Goal: Task Accomplishment & Management: Complete application form

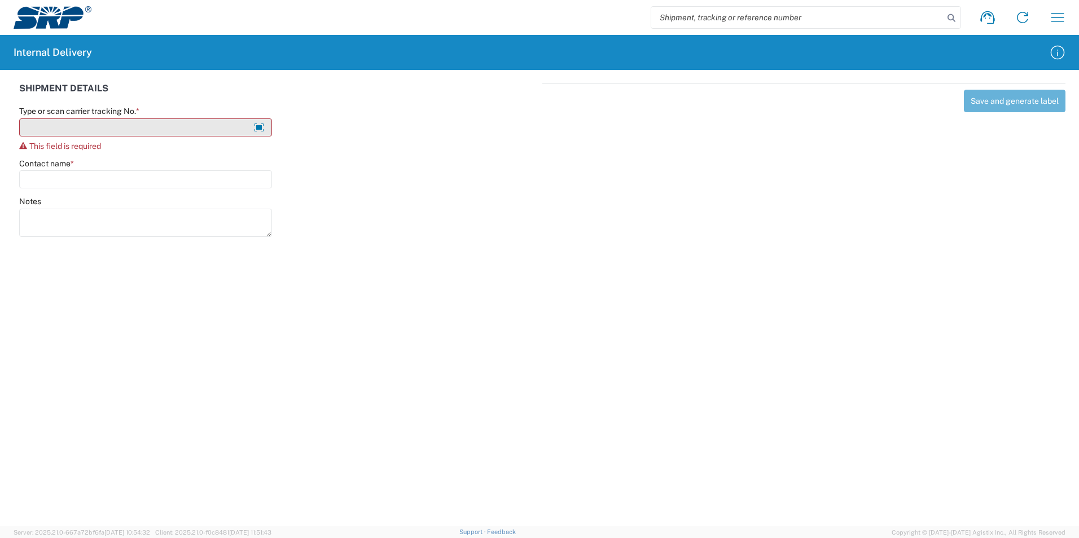
click at [55, 126] on input "Type or scan carrier tracking No. *" at bounding box center [145, 127] width 253 height 18
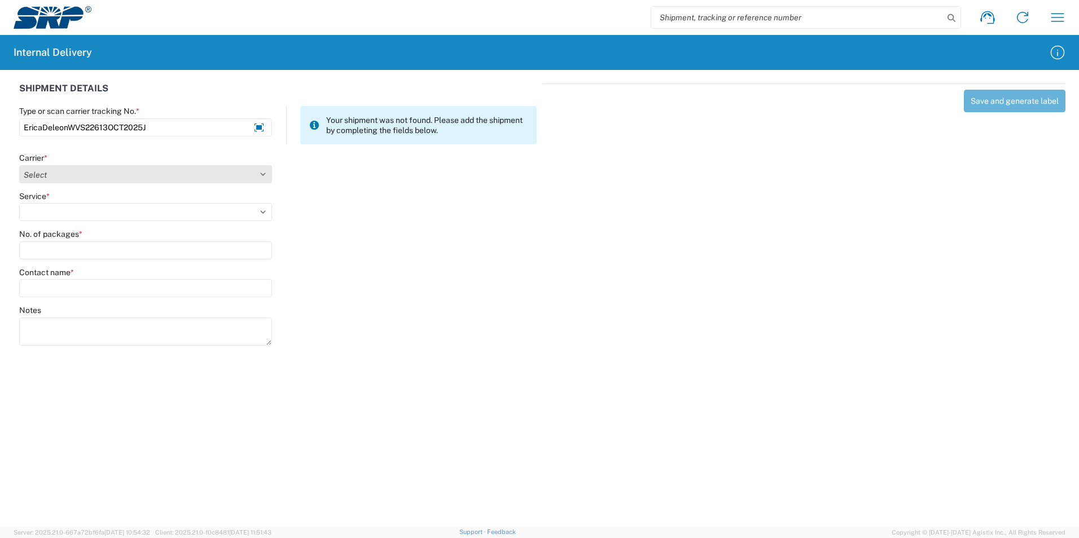
type input "EricaDeleonWVS22613OCT2025J"
click at [257, 175] on select "Select Amazon Logistics ATI Trucking BC Dimerco Logistics Empire Southwest FedE…" at bounding box center [145, 174] width 253 height 18
select select "18713"
click at [19, 165] on select "Select Amazon Logistics ATI Trucking BC Dimerco Logistics Empire Southwest FedE…" at bounding box center [145, 174] width 253 height 18
click at [81, 214] on select "Select Ground Inter-Office" at bounding box center [145, 212] width 253 height 18
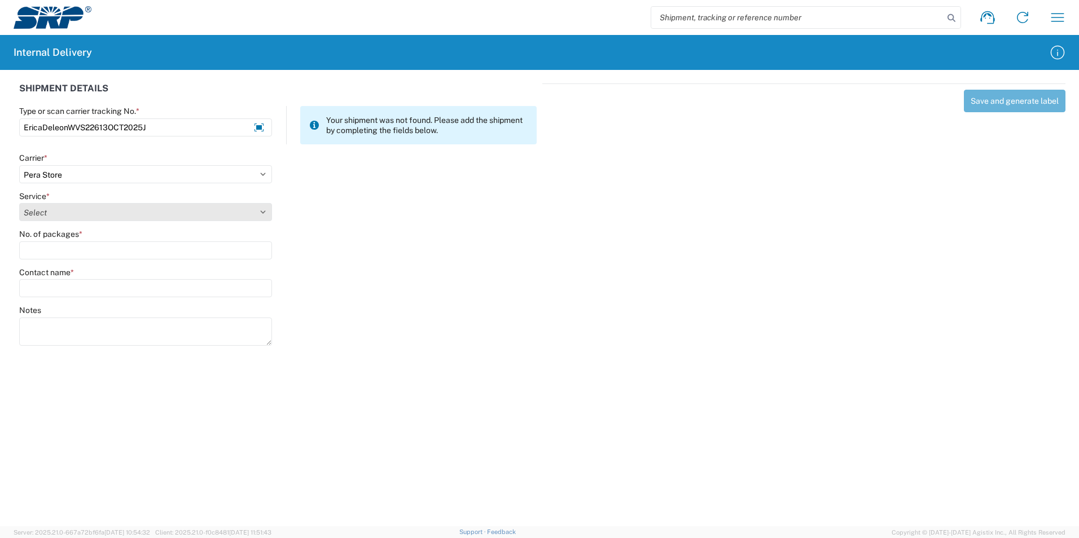
select select "35763"
click at [19, 203] on select "Select Ground Inter-Office" at bounding box center [145, 212] width 253 height 18
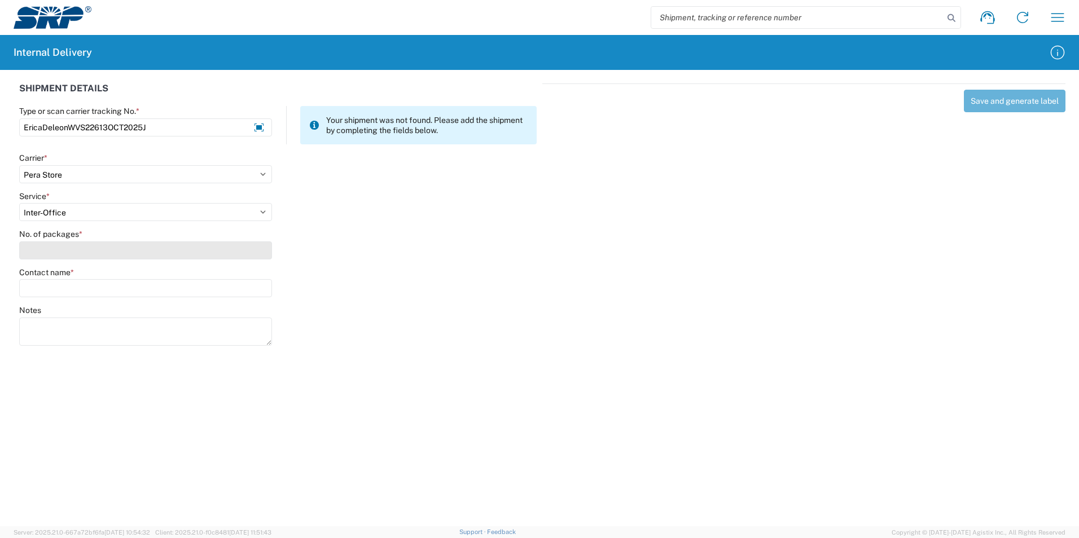
click at [65, 257] on input "No. of packages *" at bounding box center [145, 250] width 253 height 18
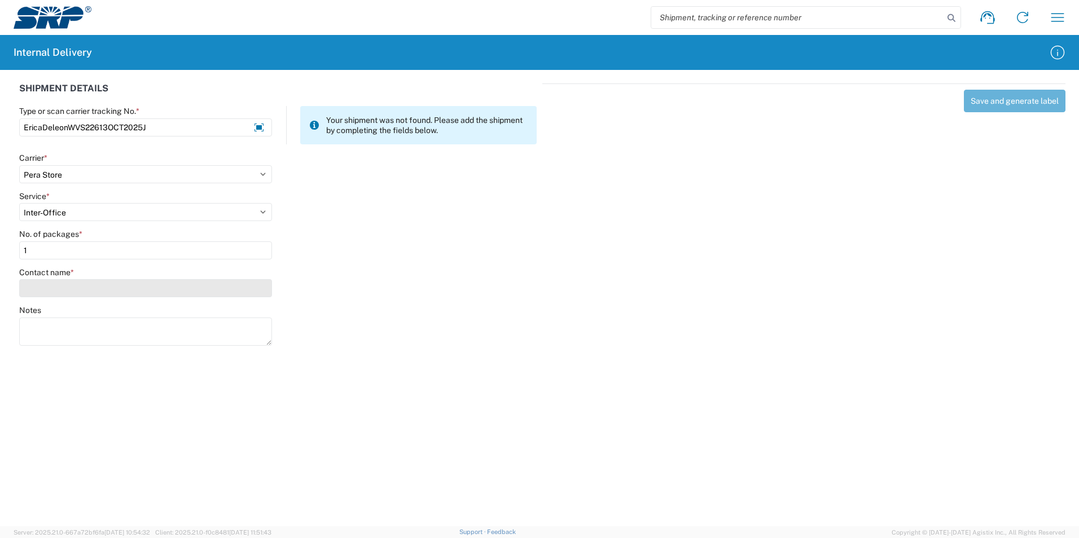
type input "1"
click at [60, 288] on input "Contact name *" at bounding box center [145, 288] width 253 height 18
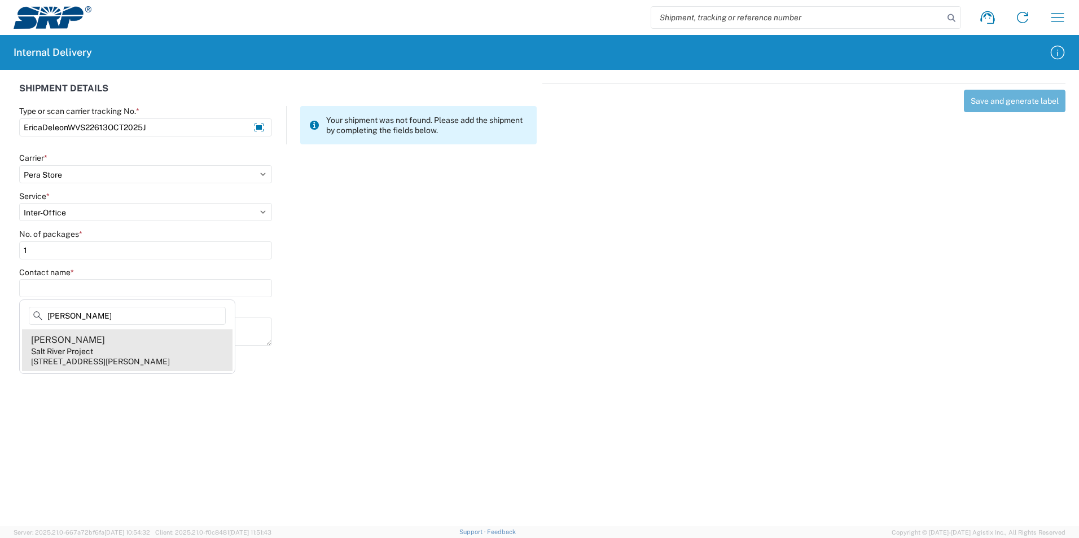
type input "Erica Deleon"
click at [69, 346] on div "Erica Deleon" at bounding box center [68, 340] width 74 height 12
type input "Erica Deleon"
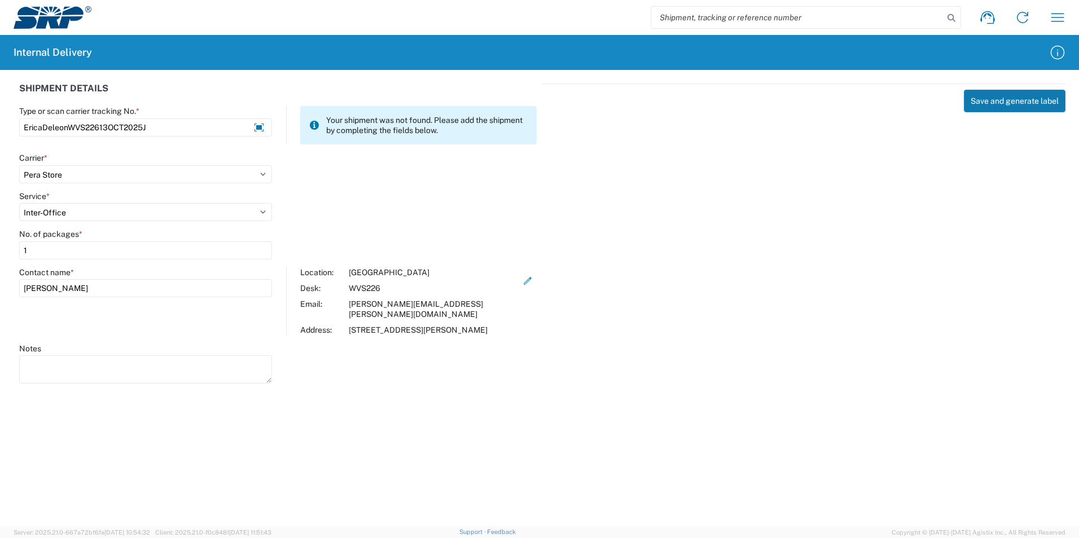
click at [1017, 104] on button "Save and generate label" at bounding box center [1015, 101] width 102 height 23
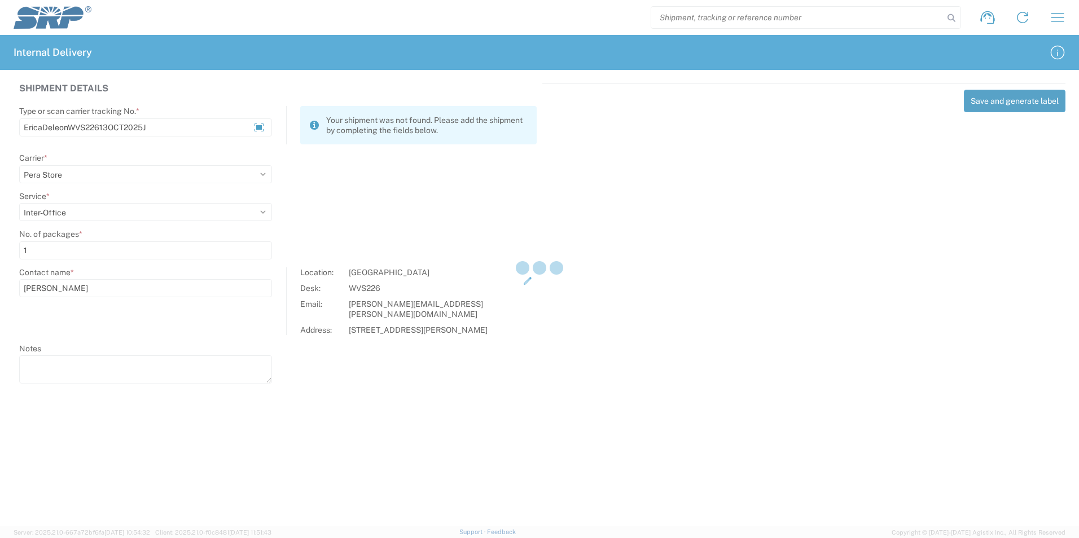
select select
